Goal: Communication & Community: Answer question/provide support

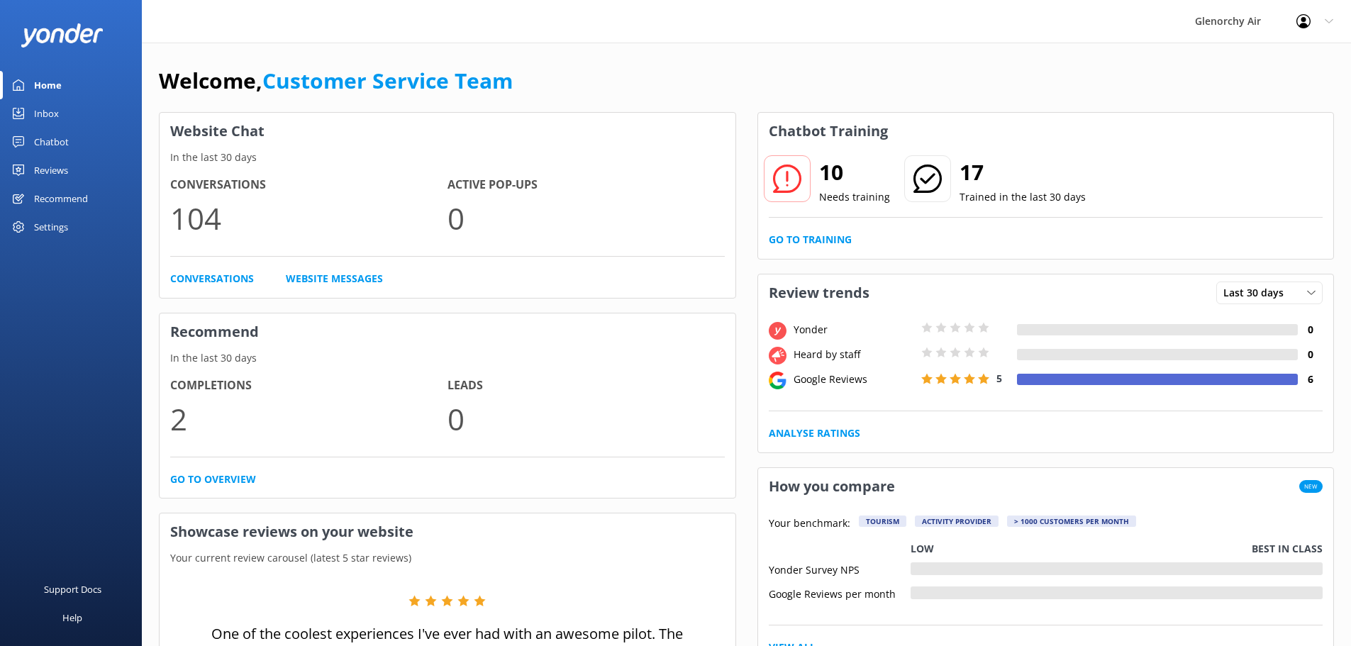
click at [79, 109] on link "Inbox" at bounding box center [71, 113] width 142 height 28
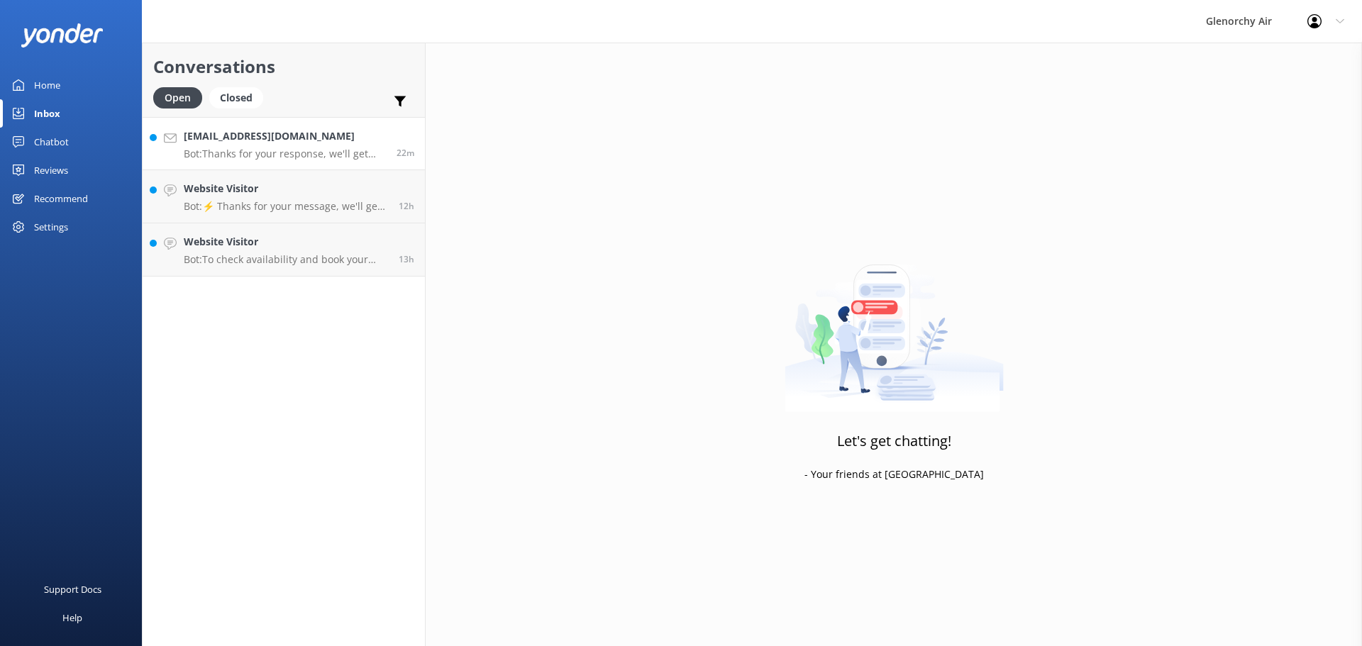
click at [312, 151] on p "Bot: Thanks for your response, we'll get back to you as soon as we can during o…" at bounding box center [285, 154] width 202 height 13
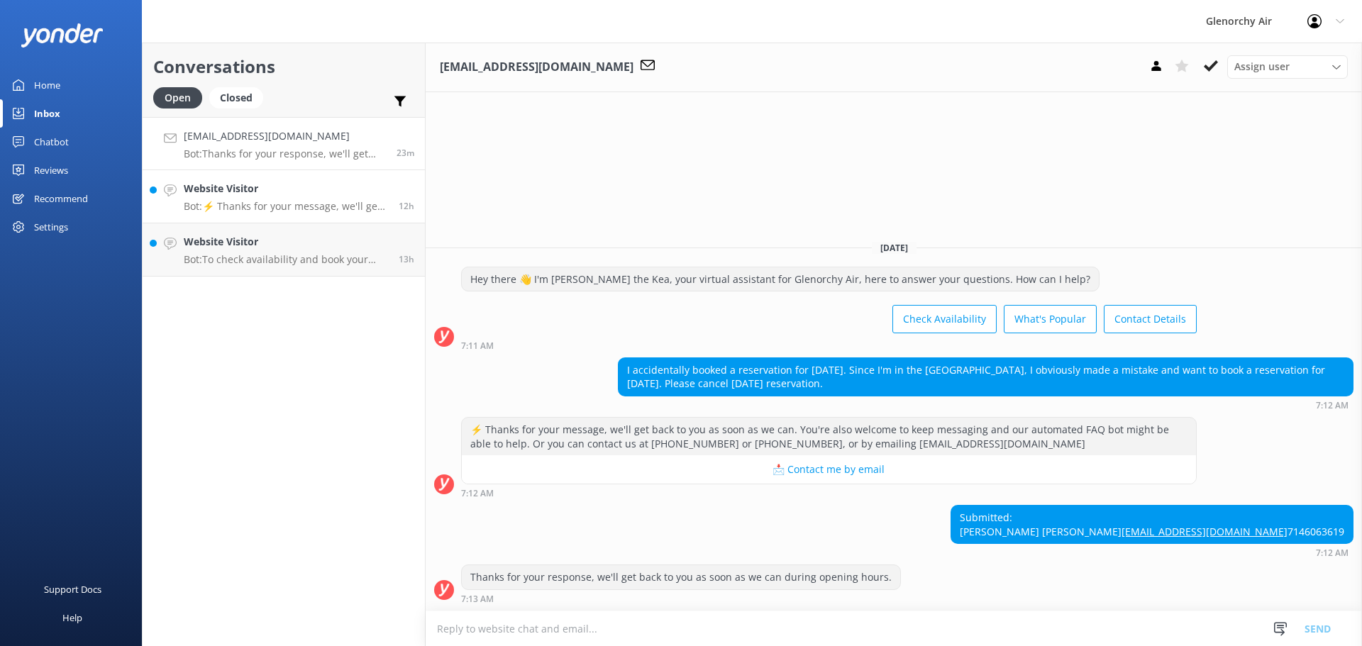
click at [294, 199] on div "Website Visitor Bot: ⚡ Thanks for your message, we'll get back to you as soon a…" at bounding box center [286, 196] width 204 height 31
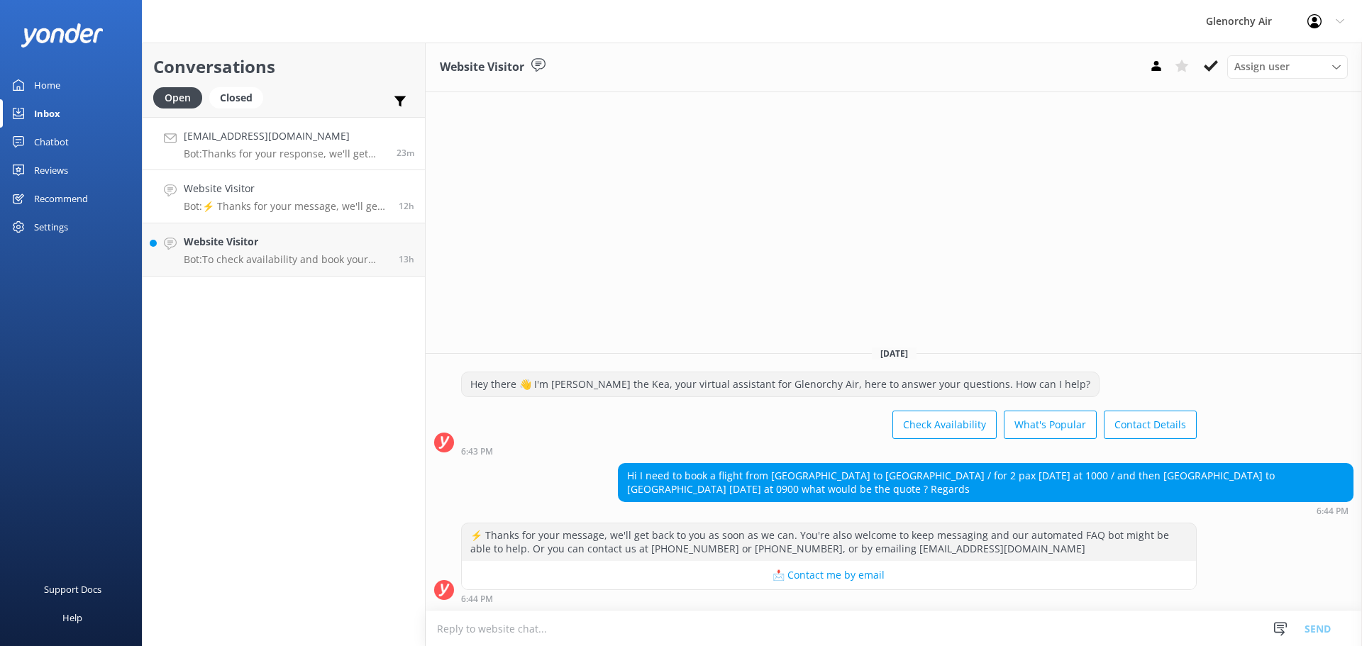
click at [243, 143] on h4 "[EMAIL_ADDRESS][DOMAIN_NAME]" at bounding box center [285, 136] width 202 height 16
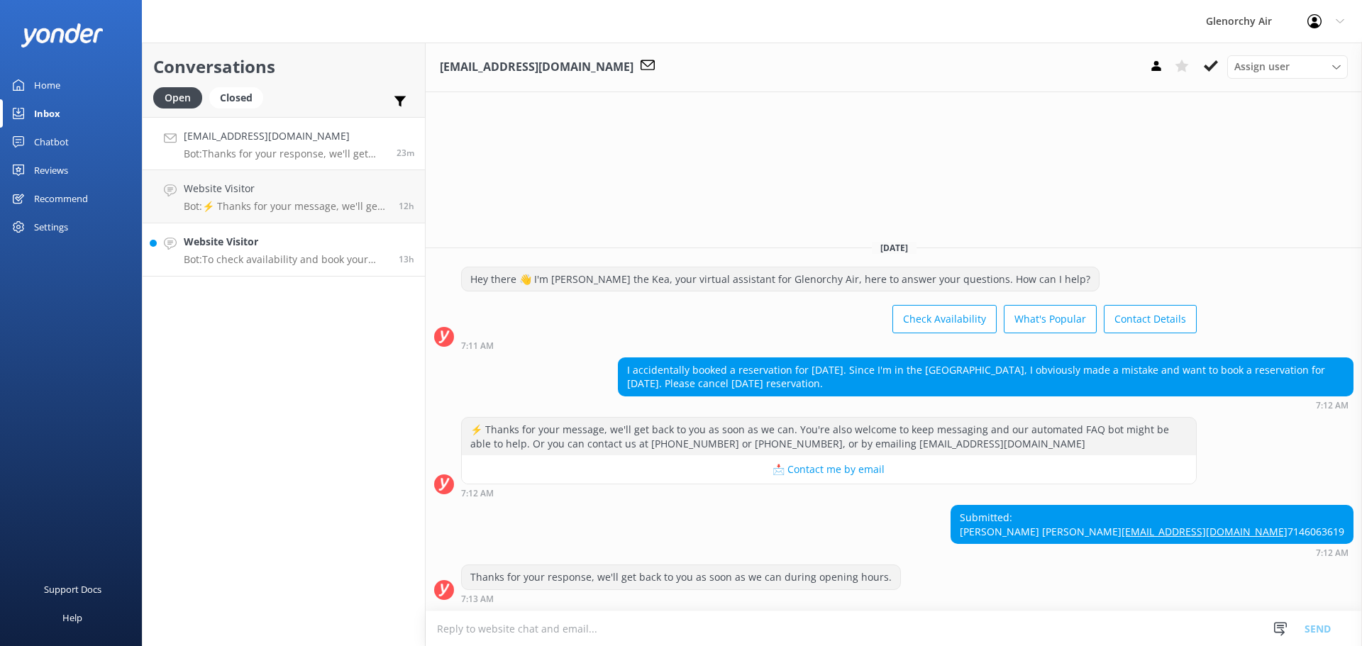
click at [243, 243] on h4 "Website Visitor" at bounding box center [286, 242] width 204 height 16
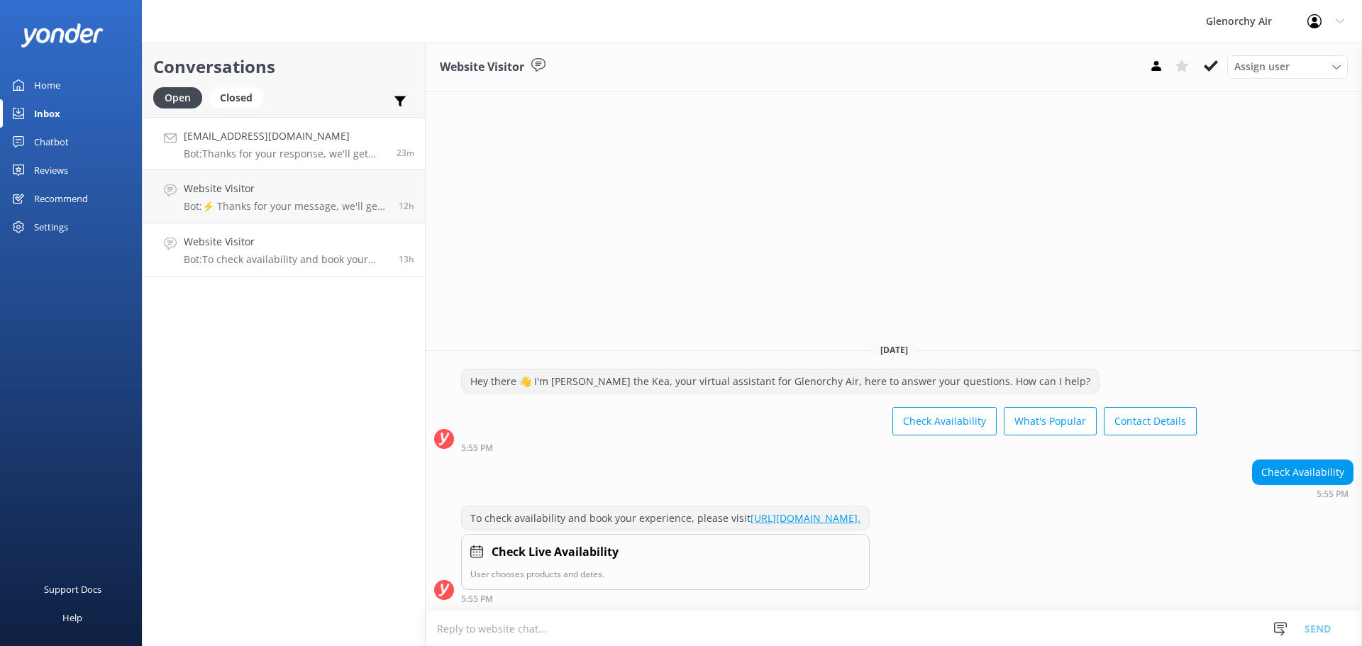
click at [257, 156] on p "Bot: Thanks for your response, we'll get back to you as soon as we can during o…" at bounding box center [285, 154] width 202 height 13
